Goal: Task Accomplishment & Management: Complete application form

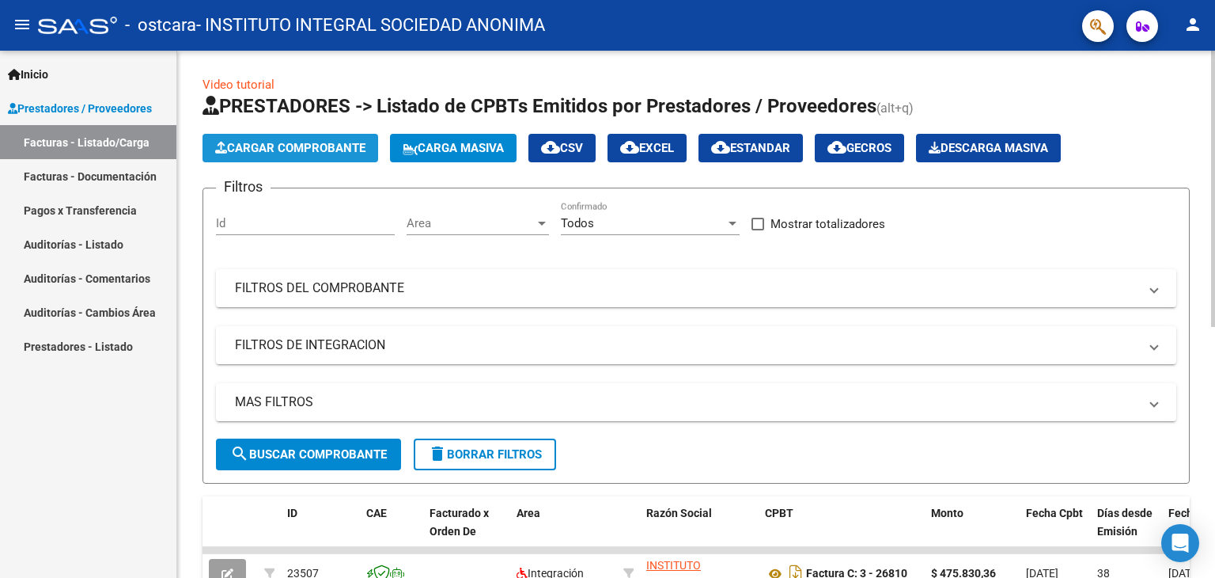
click at [279, 144] on span "Cargar Comprobante" at bounding box center [290, 148] width 150 height 14
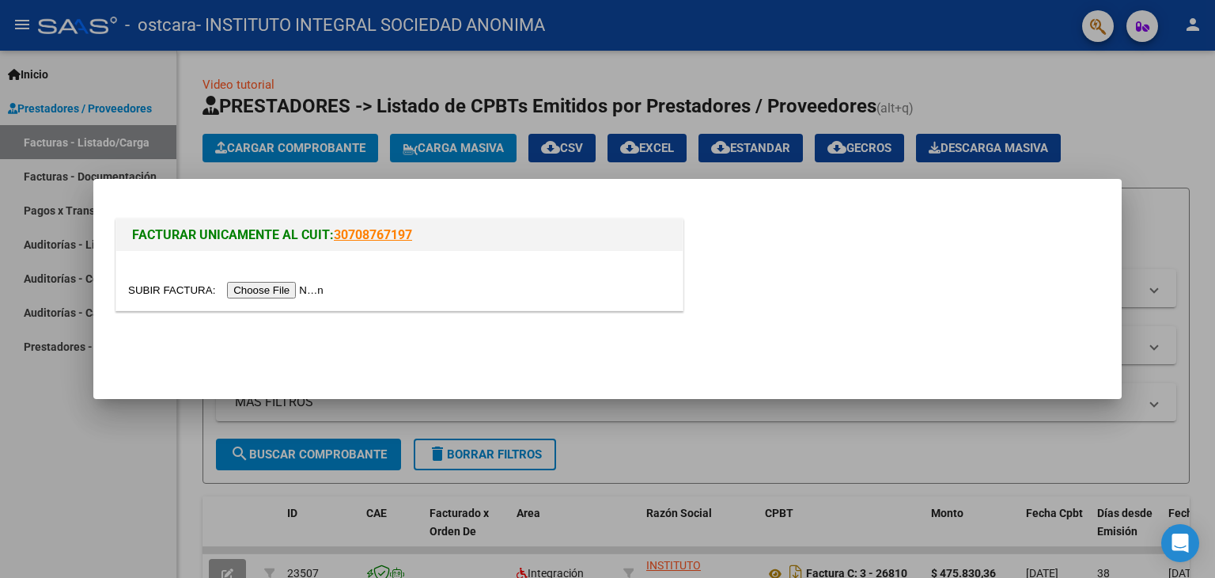
click at [288, 285] on input "file" at bounding box center [228, 290] width 200 height 17
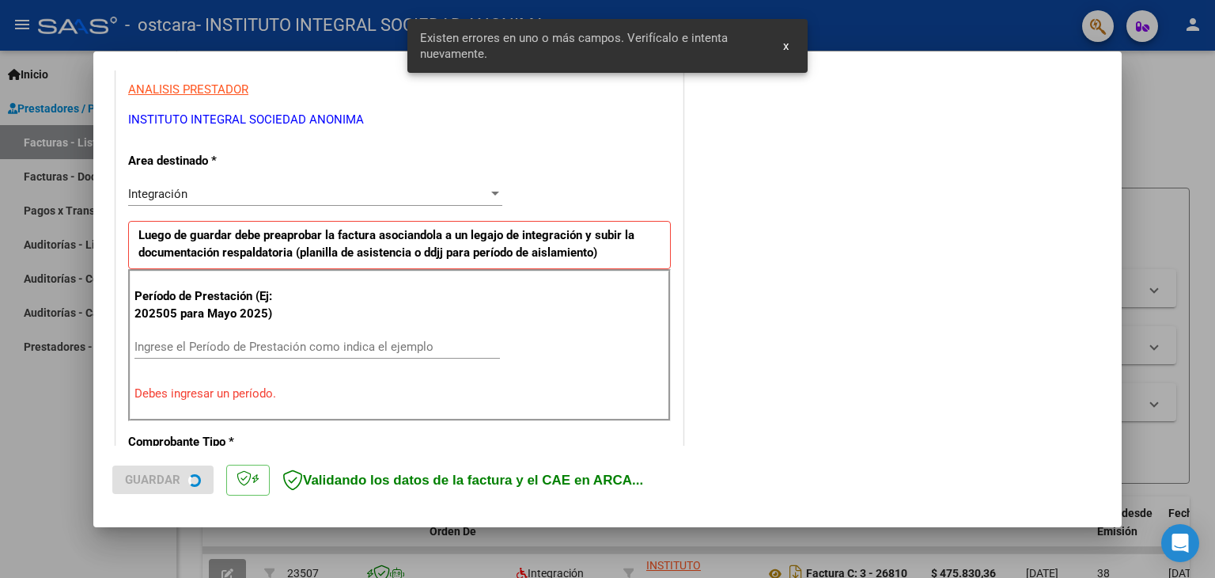
scroll to position [332, 0]
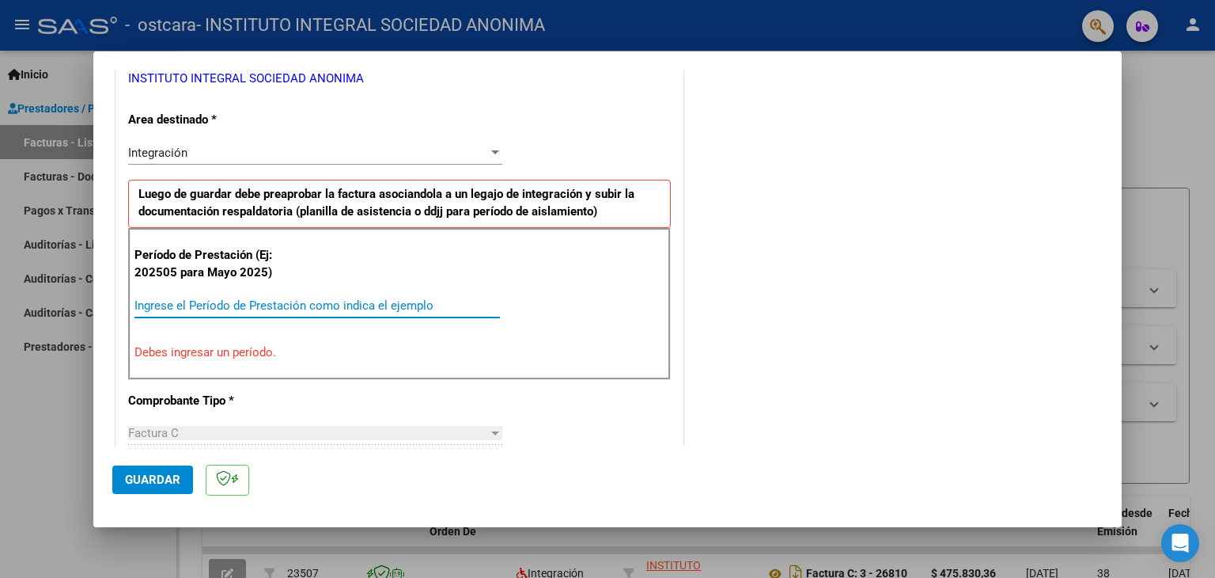
click at [188, 308] on input "Ingrese el Período de Prestación como indica el ejemplo" at bounding box center [318, 305] width 366 height 14
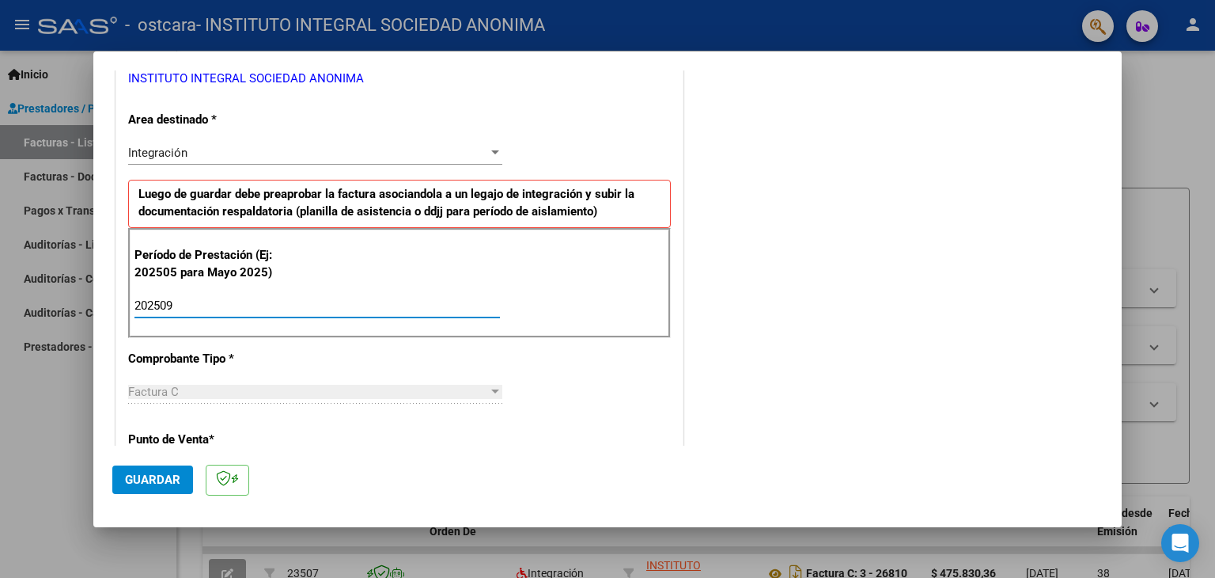
type input "202509"
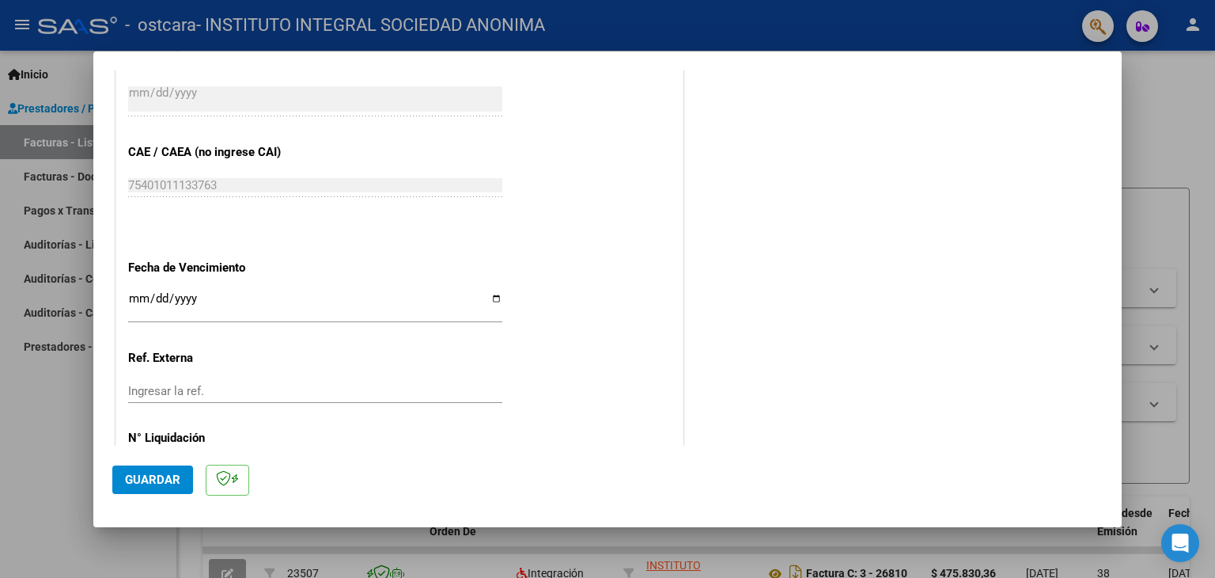
scroll to position [970, 0]
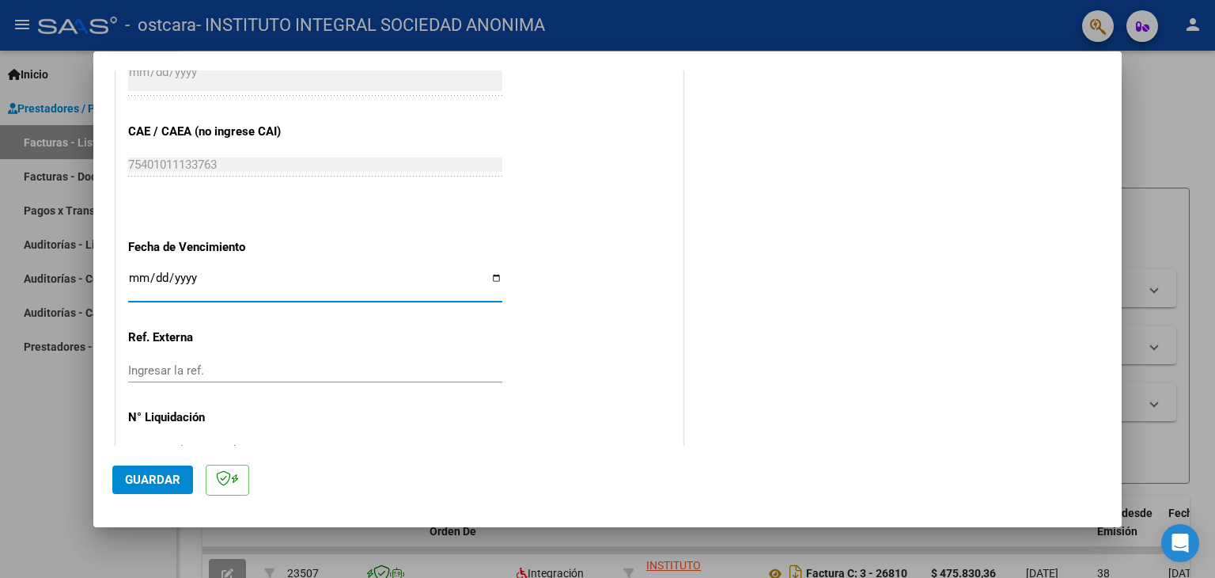
click at [136, 280] on input "Ingresar la fecha" at bounding box center [315, 283] width 374 height 25
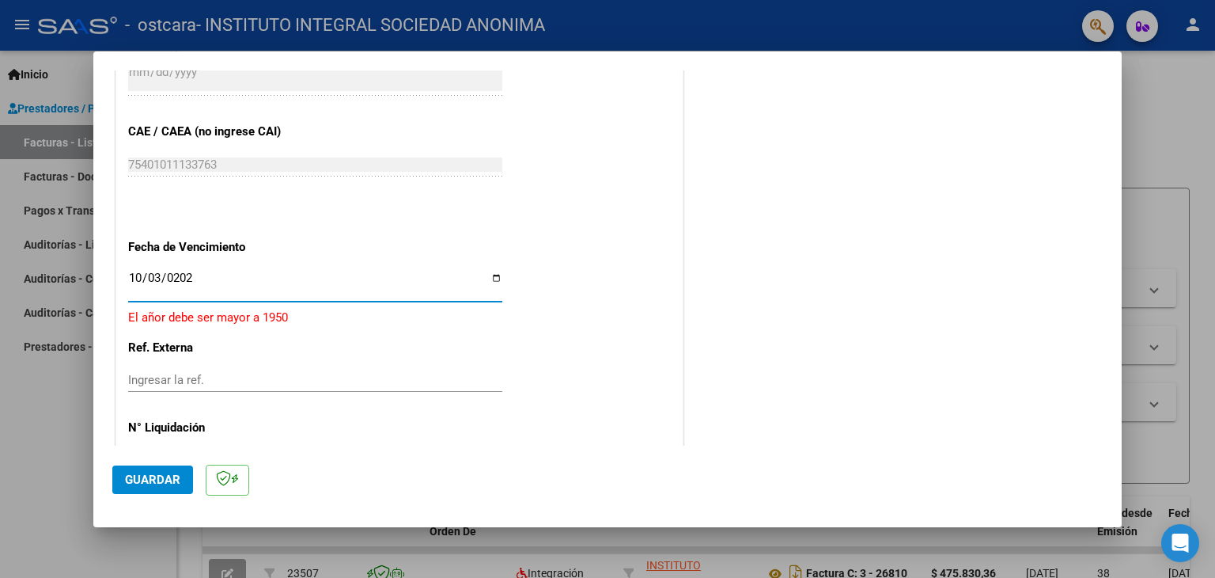
type input "[DATE]"
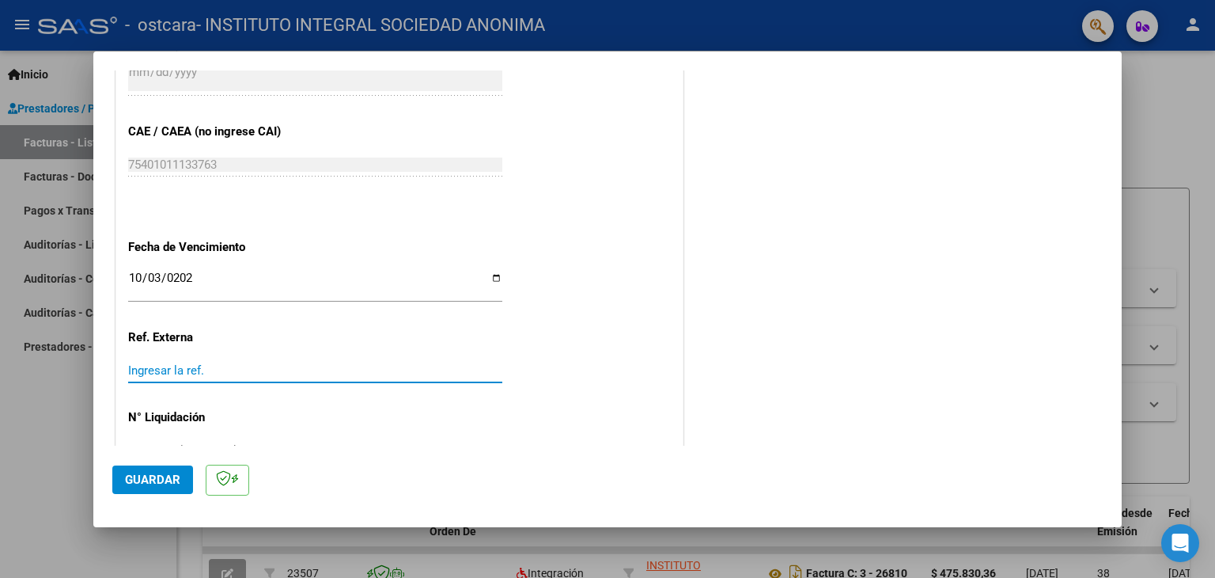
click at [234, 365] on input "Ingresar la ref." at bounding box center [315, 370] width 374 height 14
type input "202509"
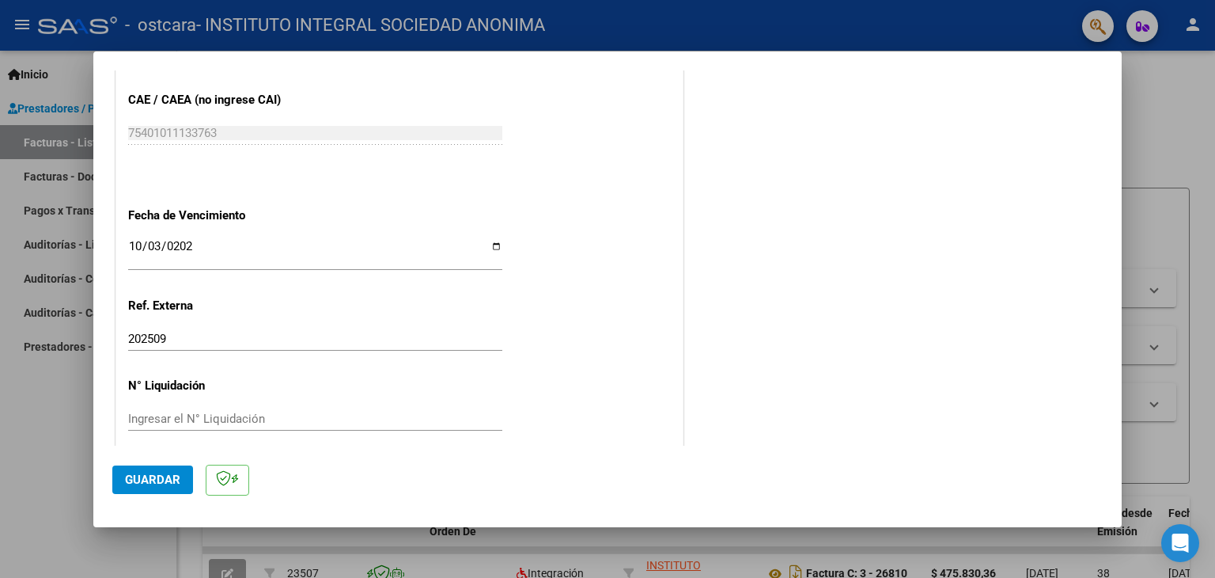
scroll to position [1015, 0]
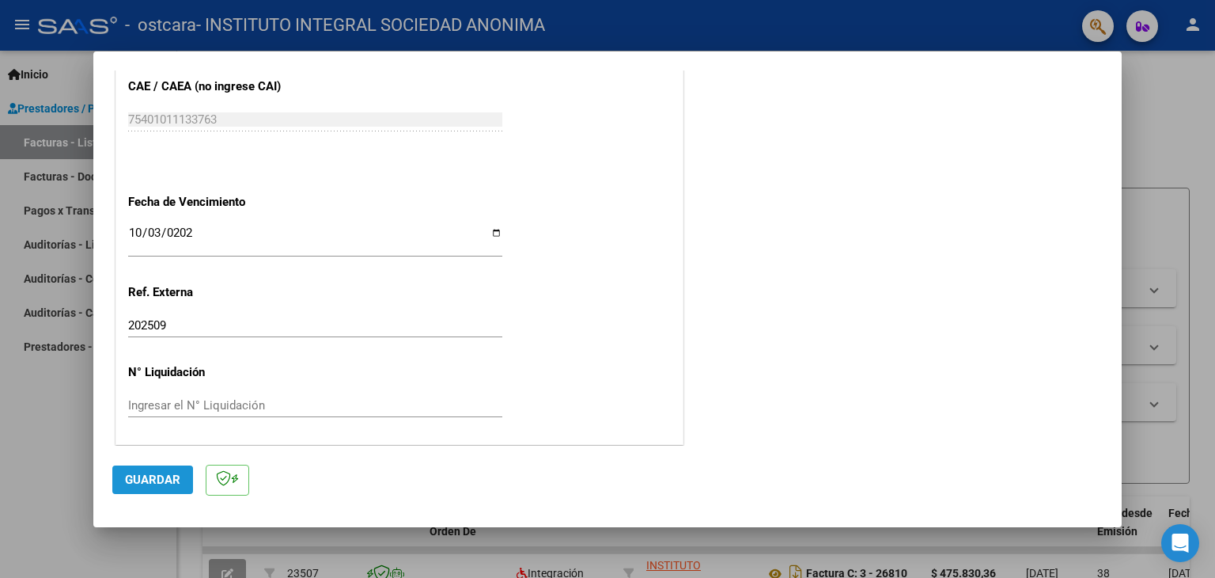
click at [151, 483] on span "Guardar" at bounding box center [152, 479] width 55 height 14
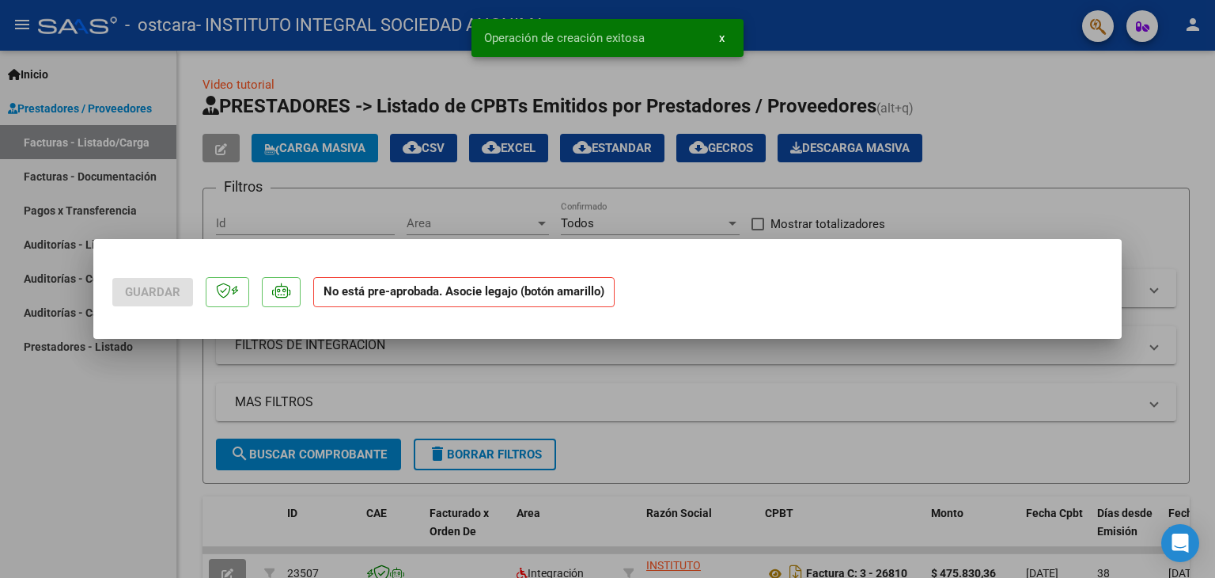
scroll to position [0, 0]
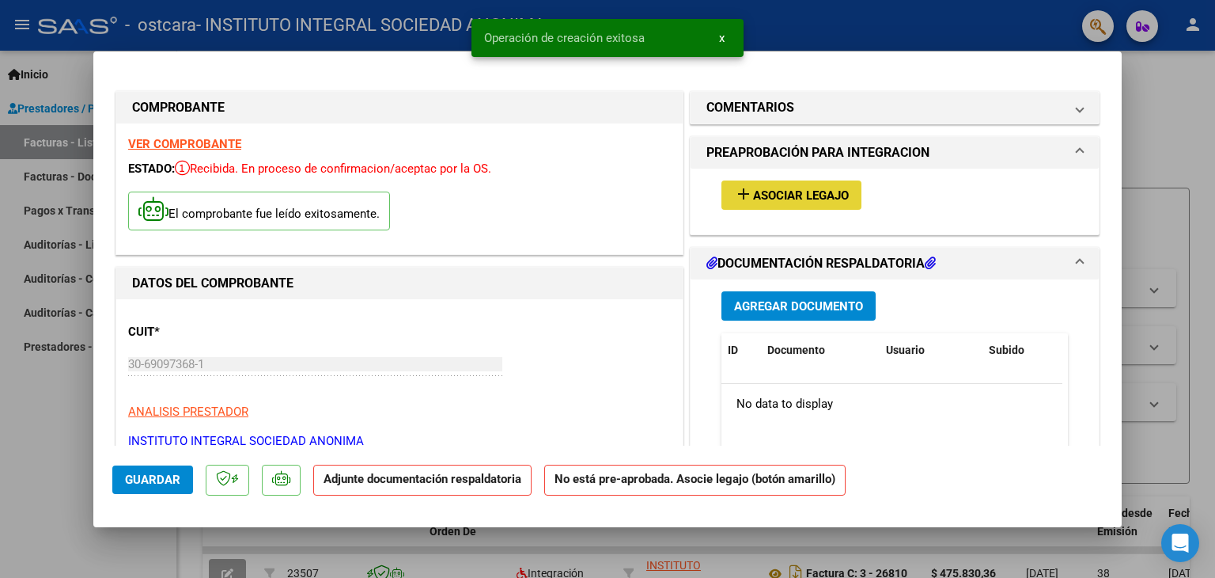
click at [824, 200] on span "Asociar Legajo" at bounding box center [801, 195] width 96 height 14
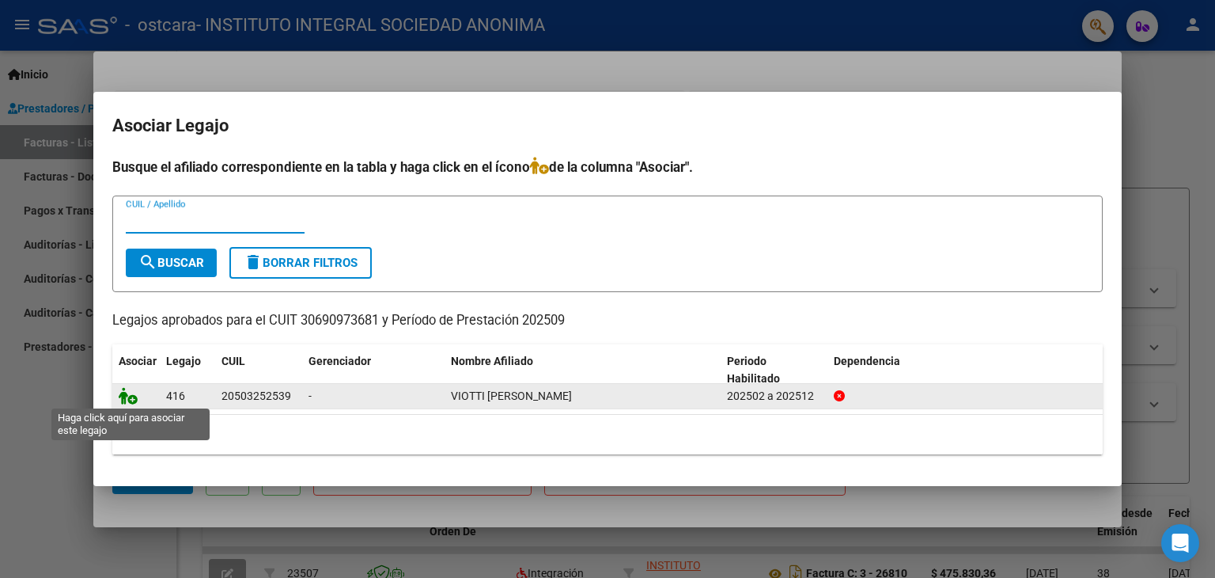
click at [133, 395] on icon at bounding box center [128, 395] width 19 height 17
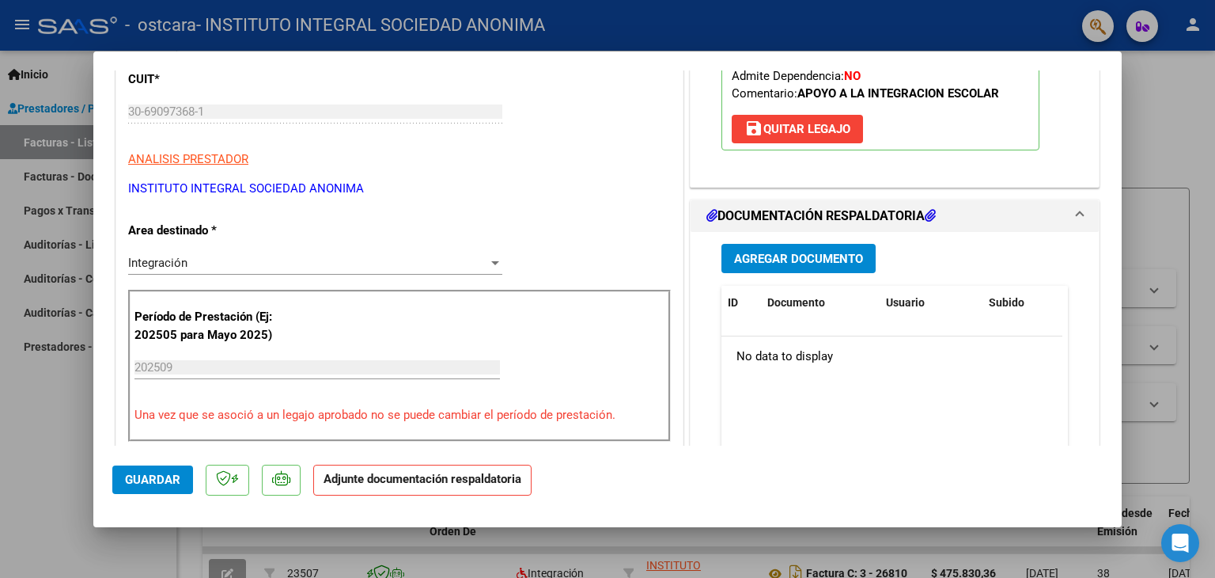
scroll to position [268, 0]
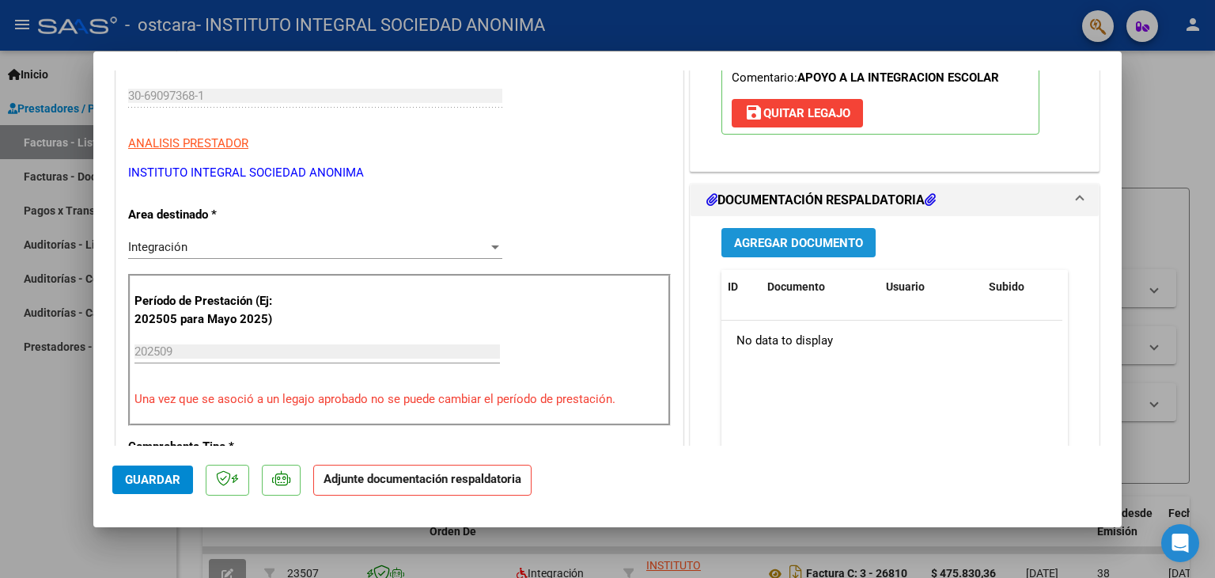
click at [855, 237] on span "Agregar Documento" at bounding box center [798, 243] width 129 height 14
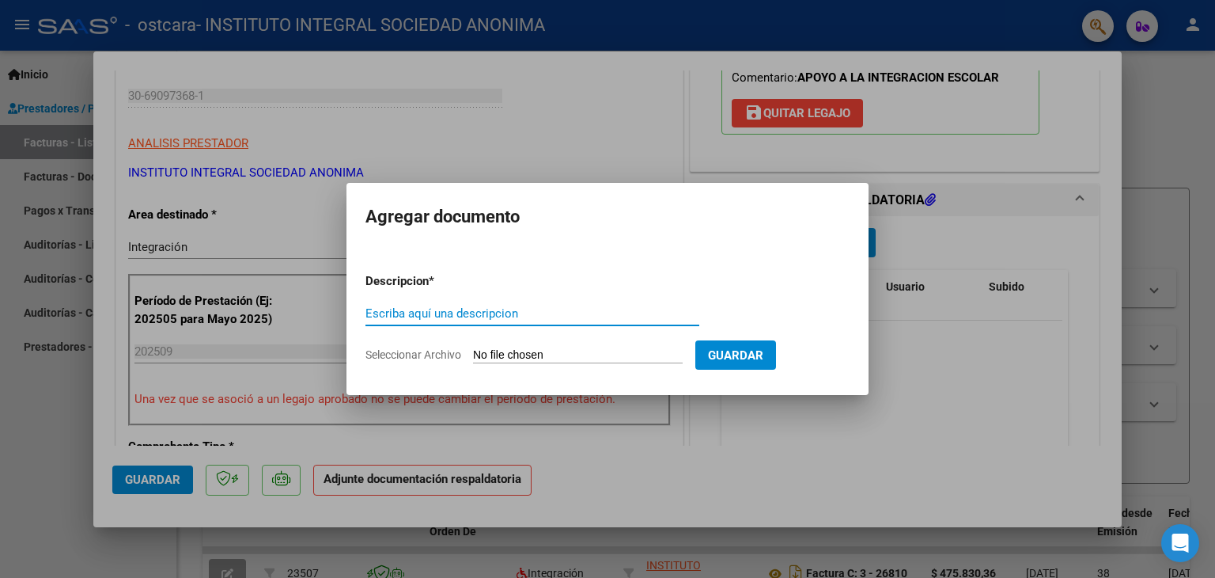
click at [513, 315] on input "Escriba aquí una descripcion" at bounding box center [533, 313] width 334 height 14
type input "asistencia [PERSON_NAME] septiembre"
click at [597, 357] on input "Seleccionar Archivo" at bounding box center [578, 355] width 210 height 15
type input "C:\fakepath\ASISTENCIA [PERSON_NAME] SEPTIEMBRE.pdf"
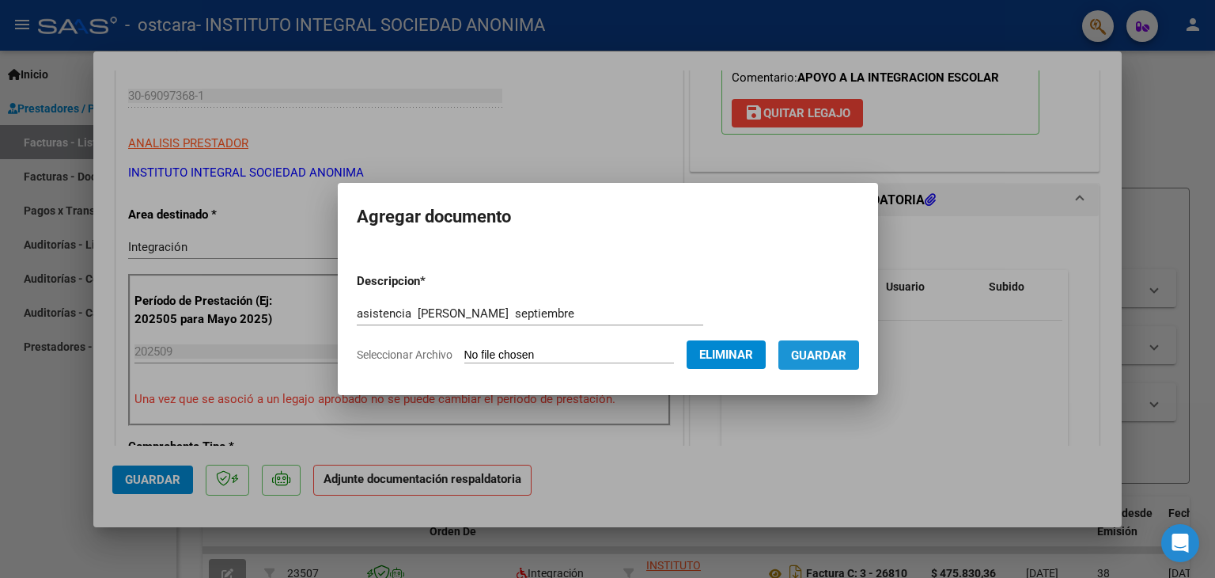
click at [842, 362] on span "Guardar" at bounding box center [818, 355] width 55 height 14
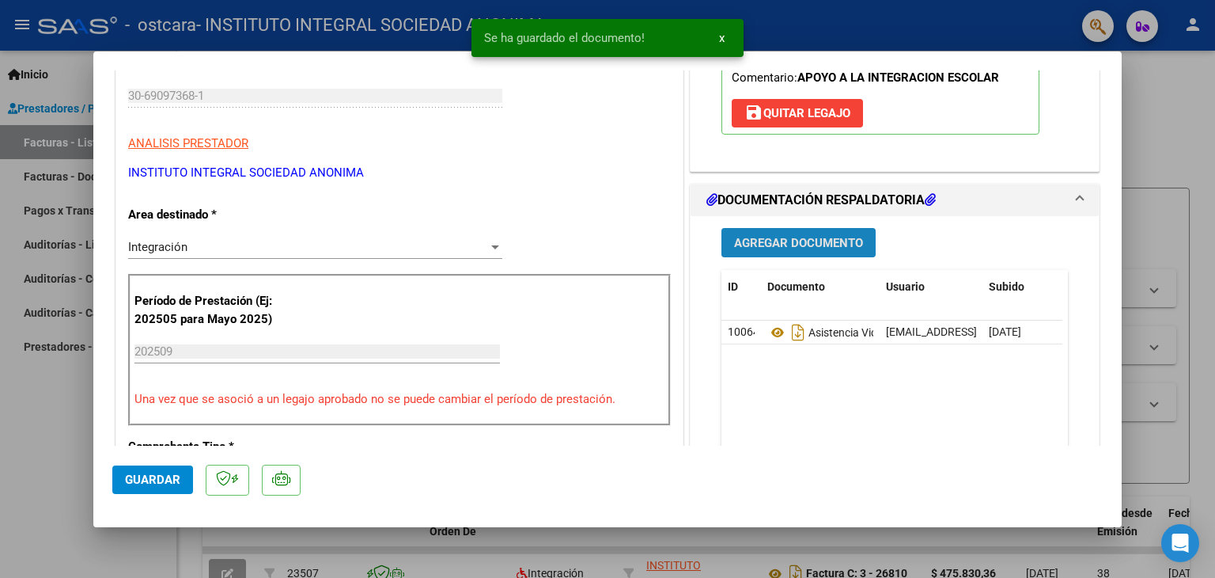
click at [810, 241] on span "Agregar Documento" at bounding box center [798, 243] width 129 height 14
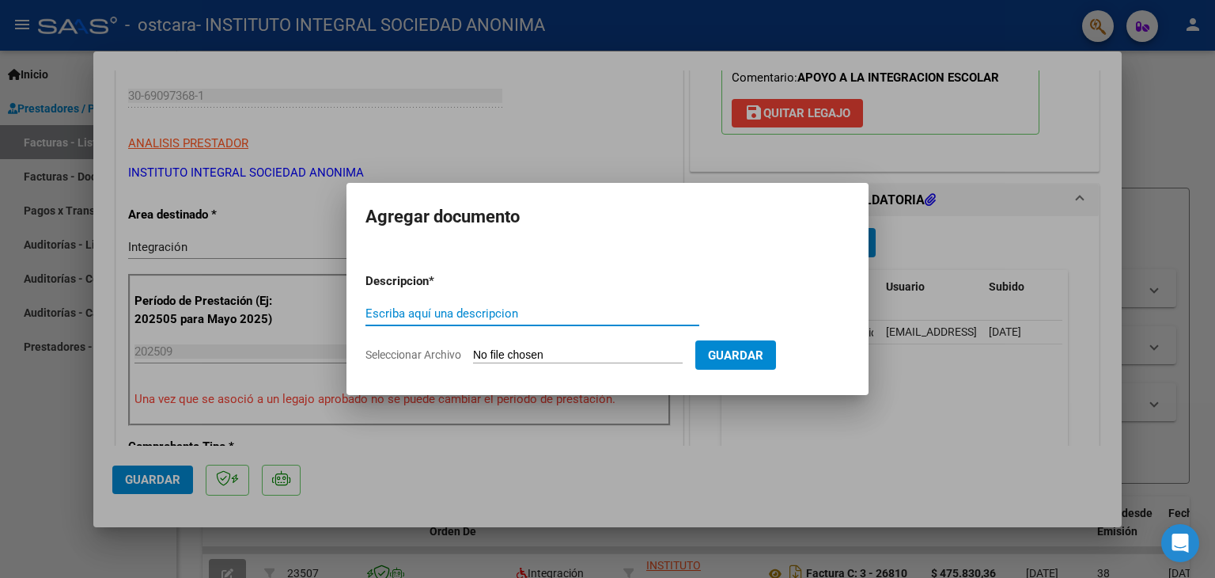
click at [491, 313] on input "Escriba aquí una descripcion" at bounding box center [533, 313] width 334 height 14
type input "autorizacion [PERSON_NAME]"
click at [582, 354] on input "Seleccionar Archivo" at bounding box center [578, 355] width 210 height 15
type input "C:\fakepath\[PERSON_NAME] AUT AIE 2025.pdf"
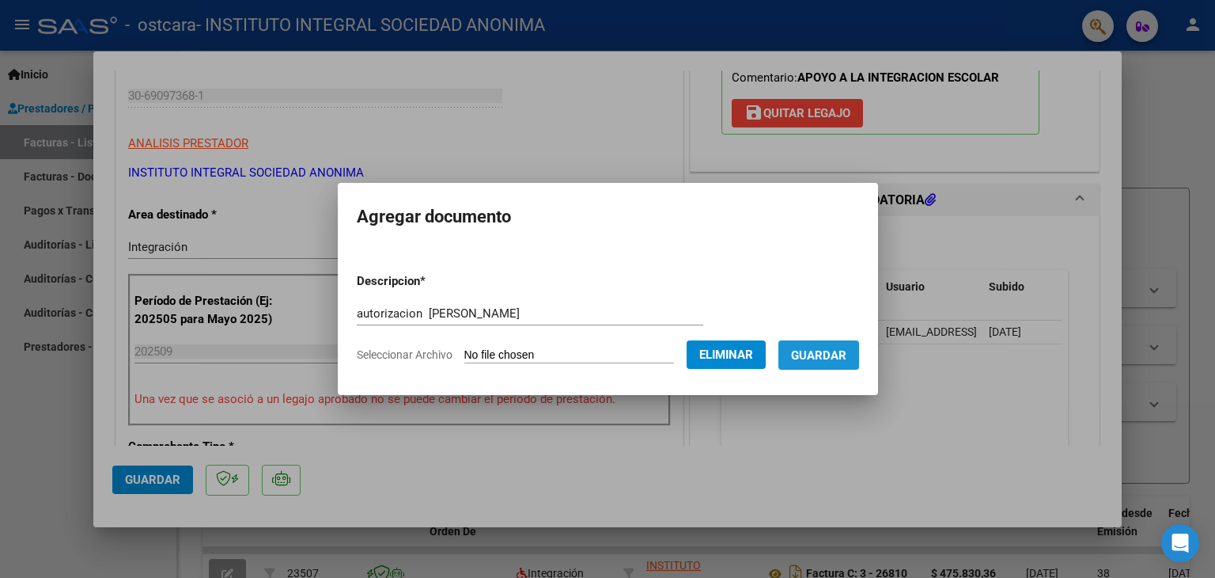
click at [835, 353] on span "Guardar" at bounding box center [818, 355] width 55 height 14
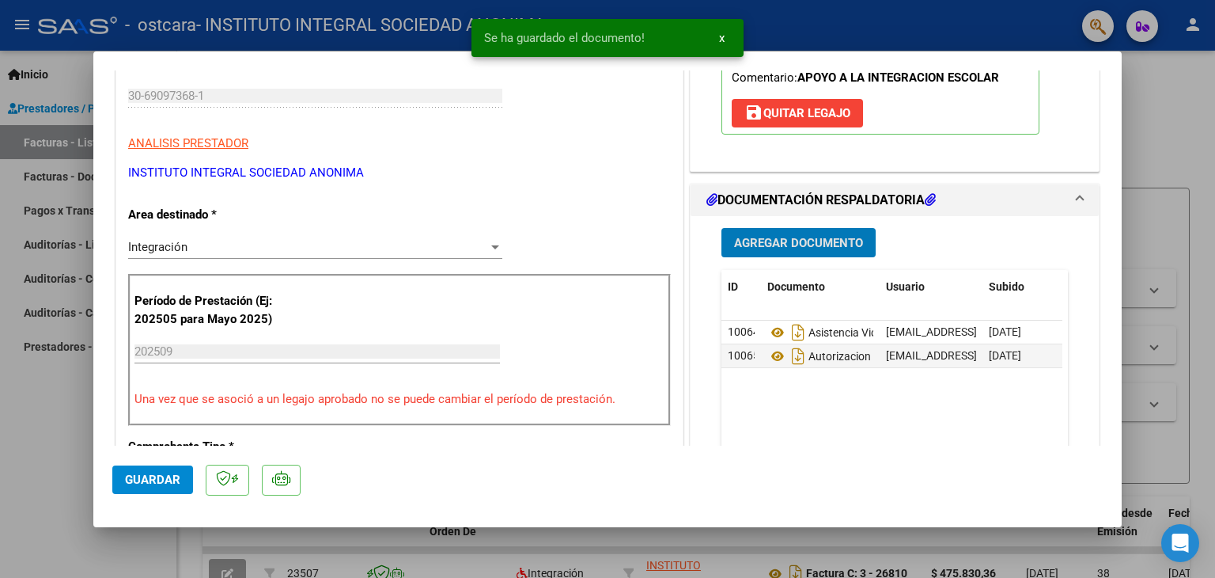
click at [133, 479] on span "Guardar" at bounding box center [152, 479] width 55 height 14
click at [718, 36] on button "x" at bounding box center [722, 38] width 31 height 28
